Goal: Information Seeking & Learning: Learn about a topic

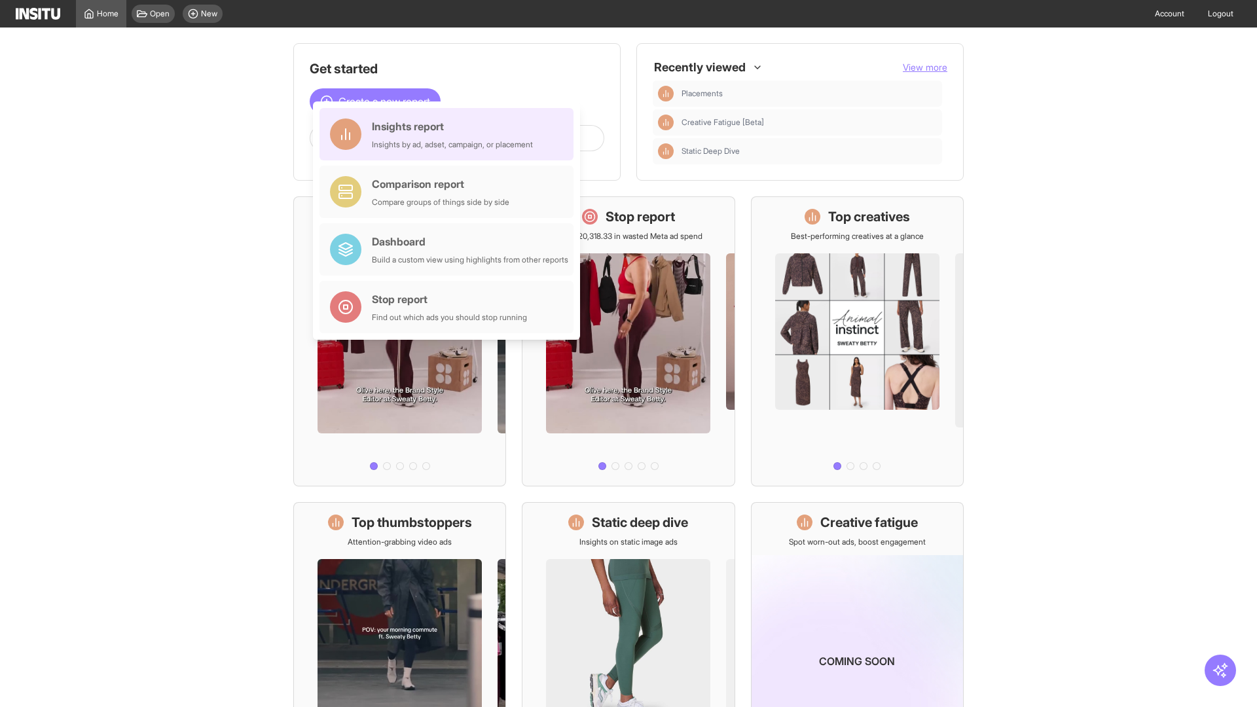
click at [450, 134] on div "Insights report Insights by ad, adset, campaign, or placement" at bounding box center [452, 133] width 161 height 31
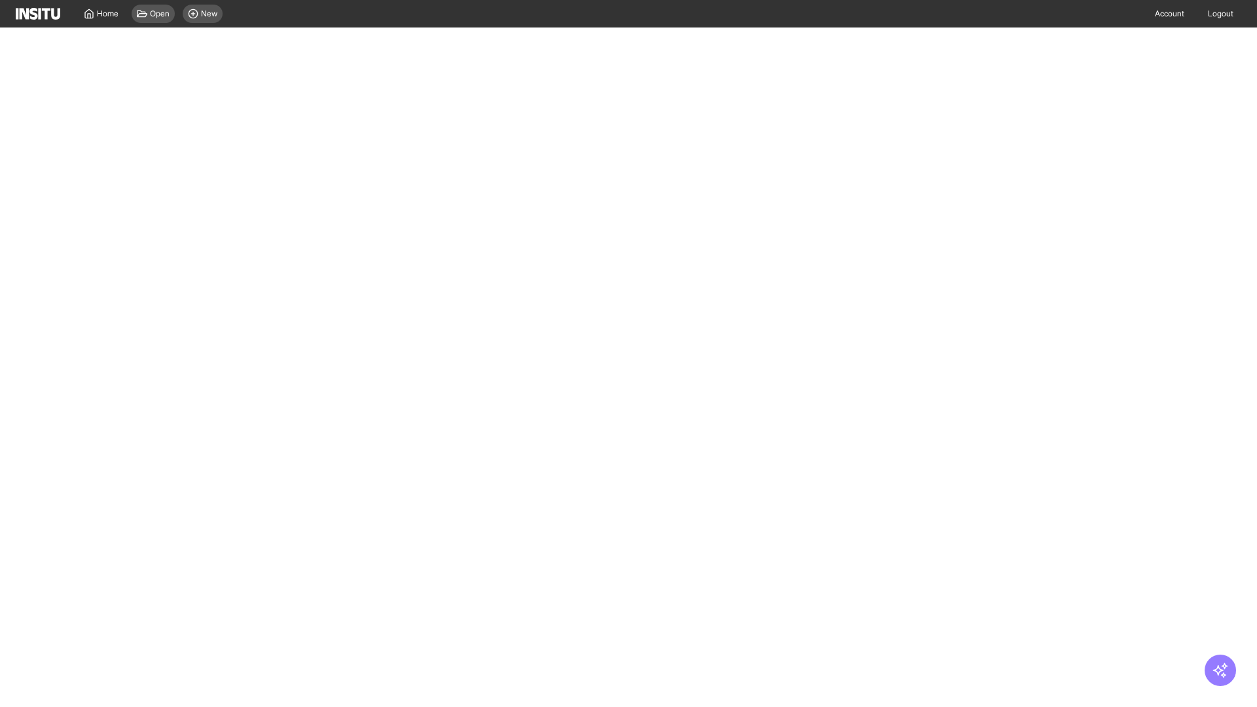
select select "**"
